Goal: Information Seeking & Learning: Check status

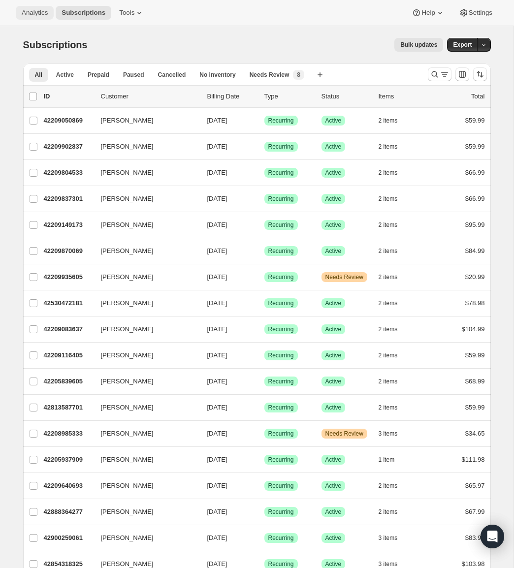
click at [25, 8] on button "Analytics" at bounding box center [35, 13] width 38 height 14
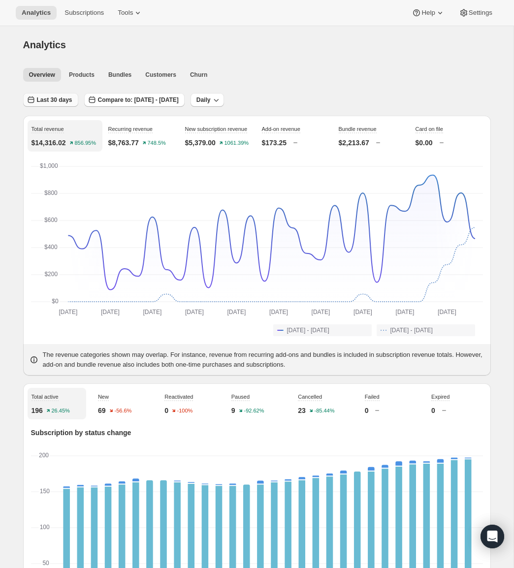
click at [63, 99] on span "Last 30 days" at bounding box center [54, 100] width 35 height 8
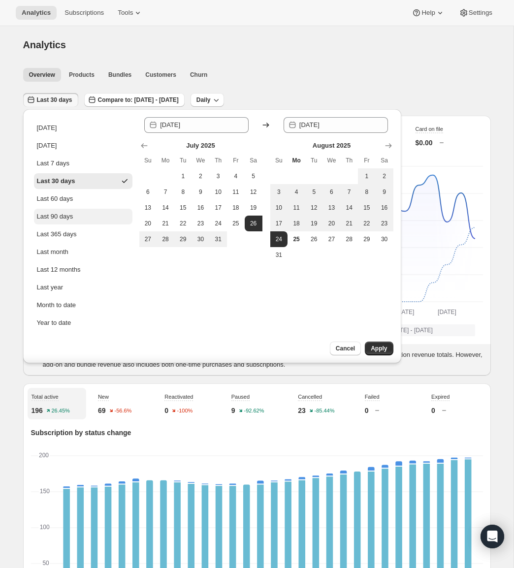
click at [71, 219] on div "Last 90 days" at bounding box center [55, 217] width 36 height 10
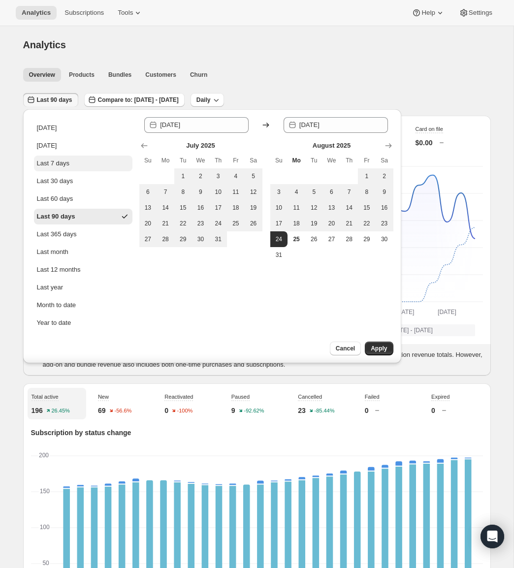
click at [69, 166] on div "Last 7 days" at bounding box center [53, 164] width 33 height 10
type input "[DATE]"
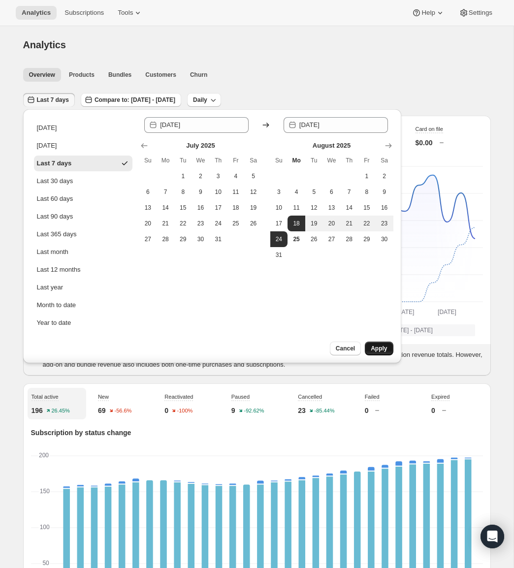
click at [381, 351] on span "Apply" at bounding box center [379, 349] width 16 height 8
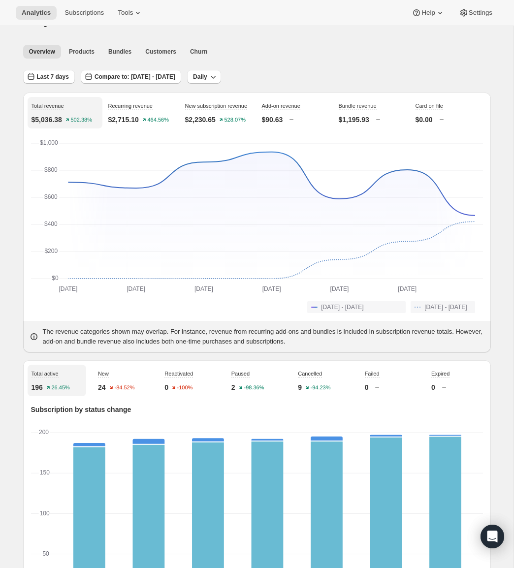
scroll to position [21, 0]
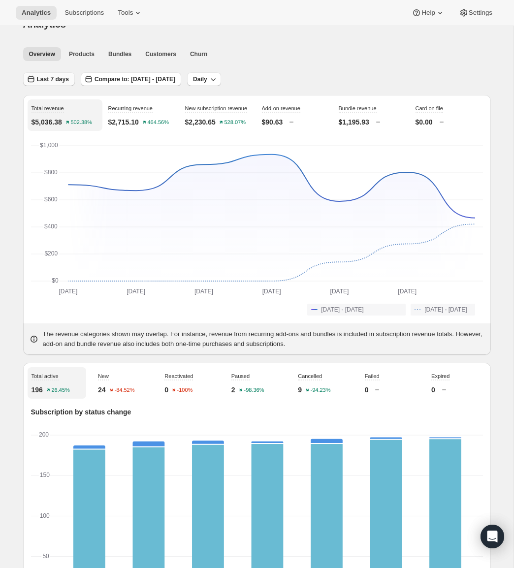
click at [61, 83] on span "Last 7 days" at bounding box center [53, 79] width 32 height 8
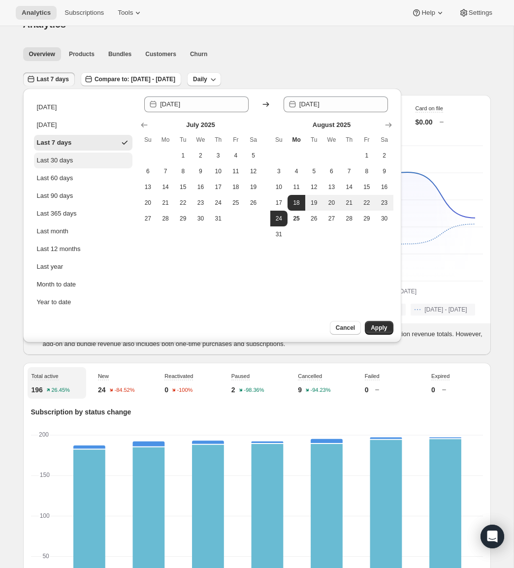
click at [70, 159] on div "Last 30 days" at bounding box center [55, 161] width 36 height 10
type input "[DATE]"
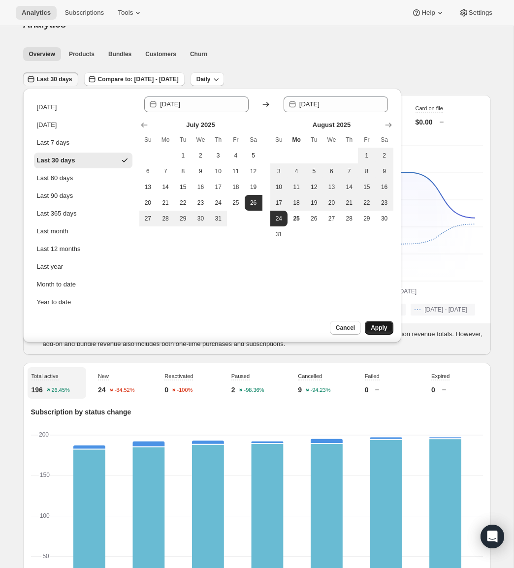
click at [379, 326] on span "Apply" at bounding box center [379, 328] width 16 height 8
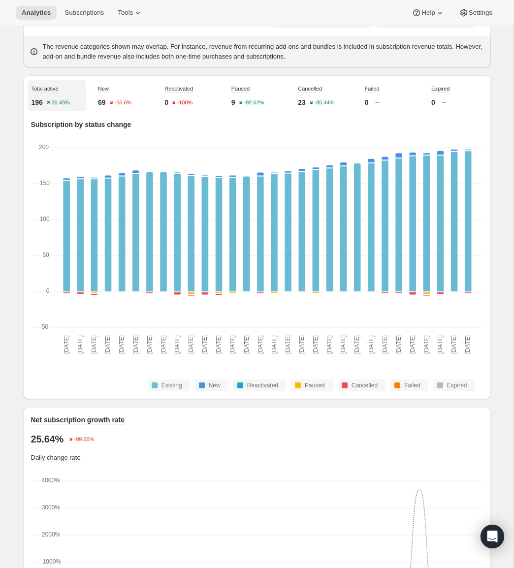
scroll to position [307, 0]
